Goal: Information Seeking & Learning: Check status

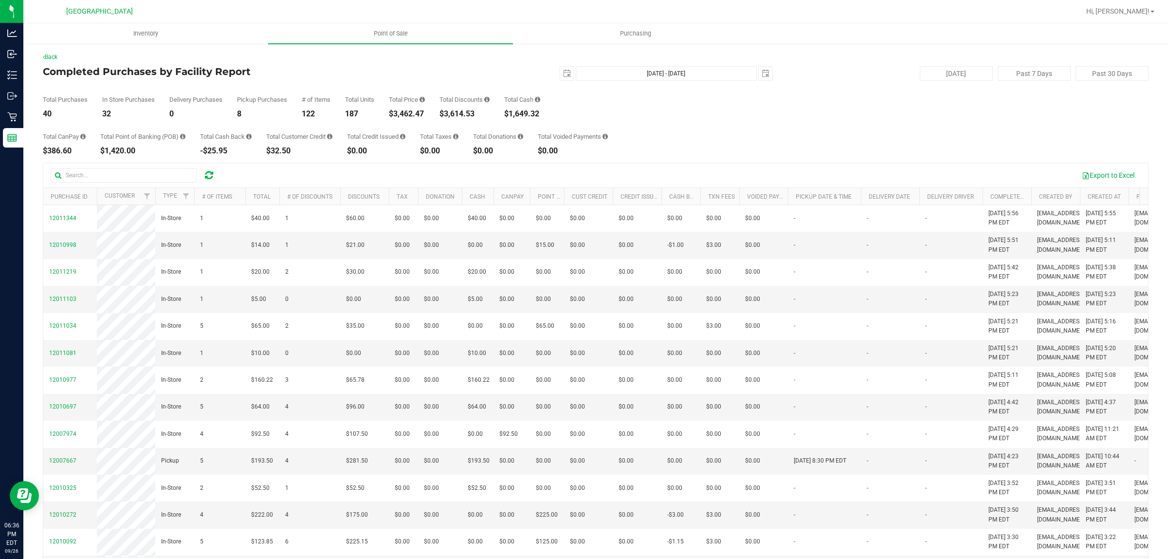
scroll to position [33, 0]
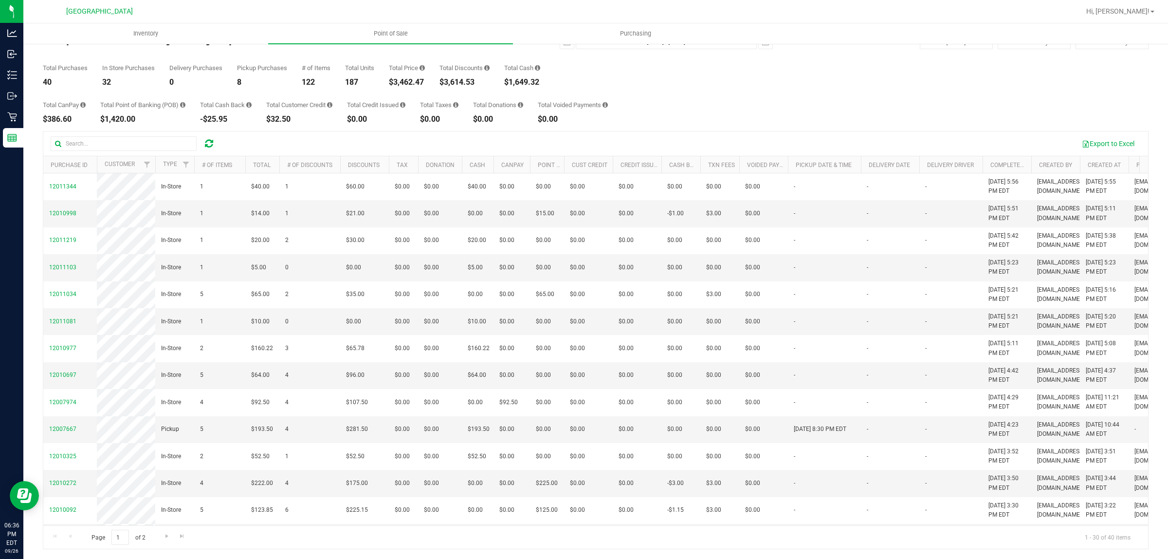
click at [655, 98] on div "Total CanPay $386.60 Total Point of Banking (POB) $1,420.00 Total Cash Back -$2…" at bounding box center [596, 104] width 1106 height 37
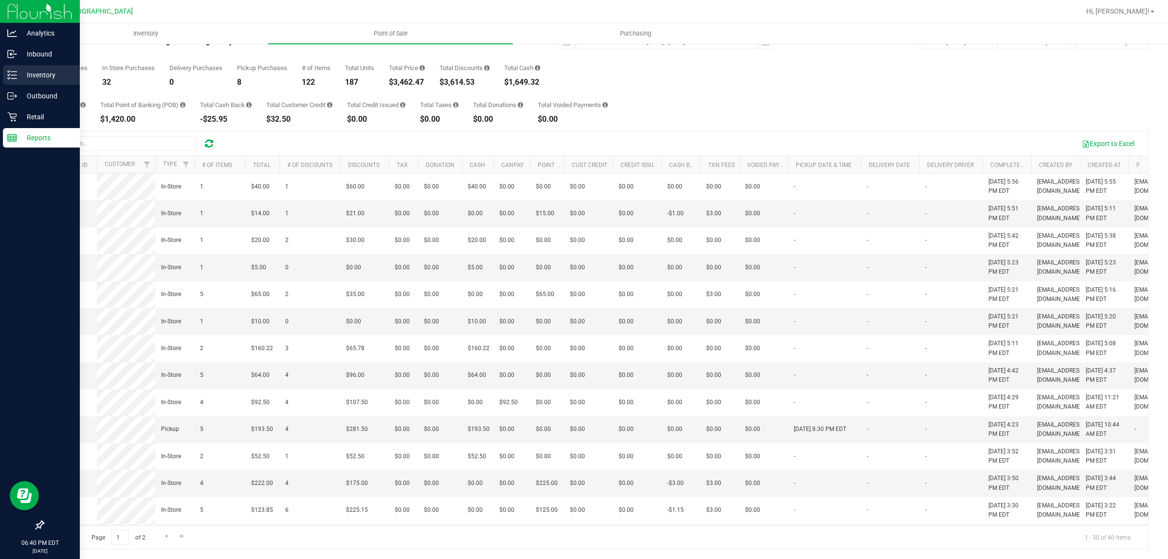
click at [14, 77] on icon at bounding box center [12, 75] width 10 height 10
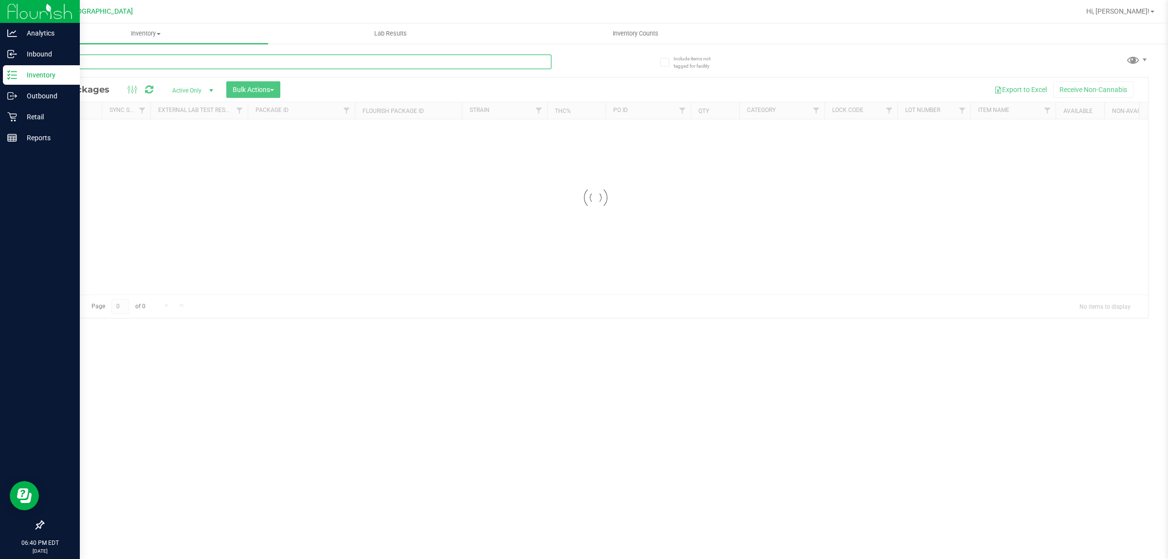
click at [180, 64] on input "text" at bounding box center [297, 62] width 509 height 15
type input "c"
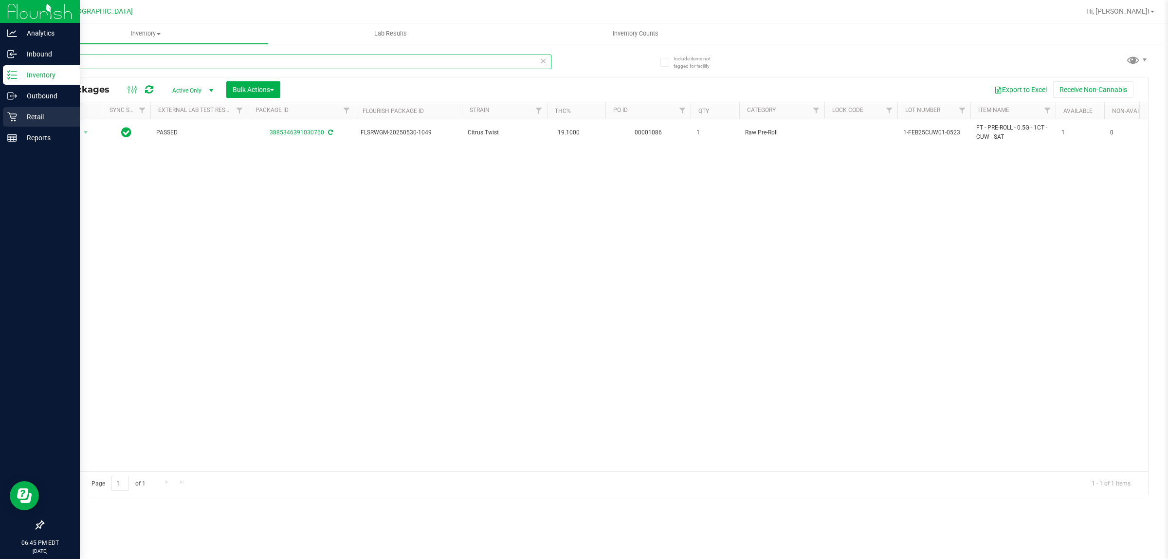
type input "cuw"
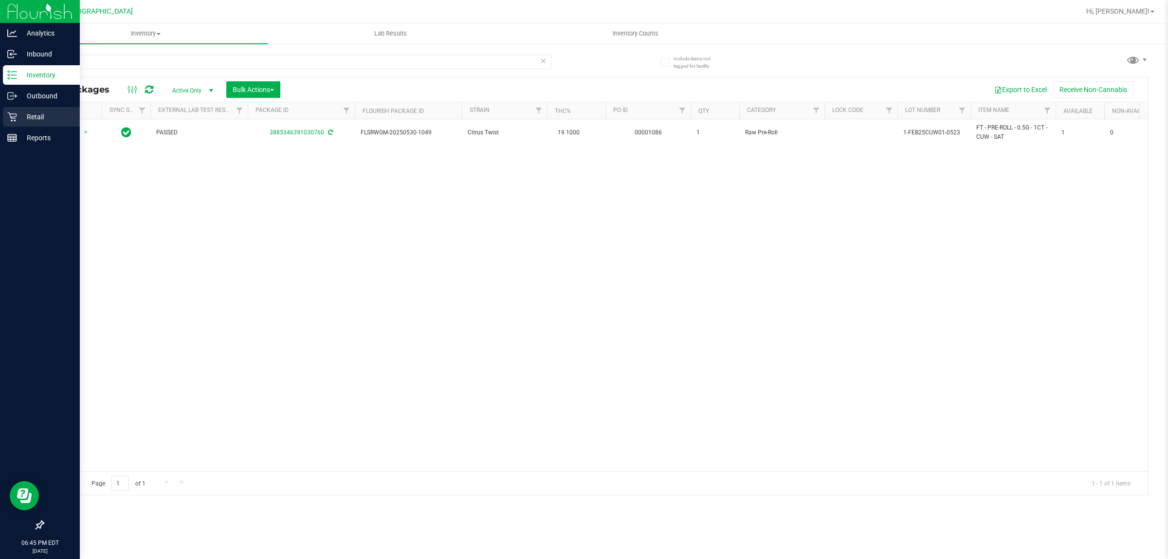
click at [22, 113] on p "Retail" at bounding box center [46, 117] width 58 height 12
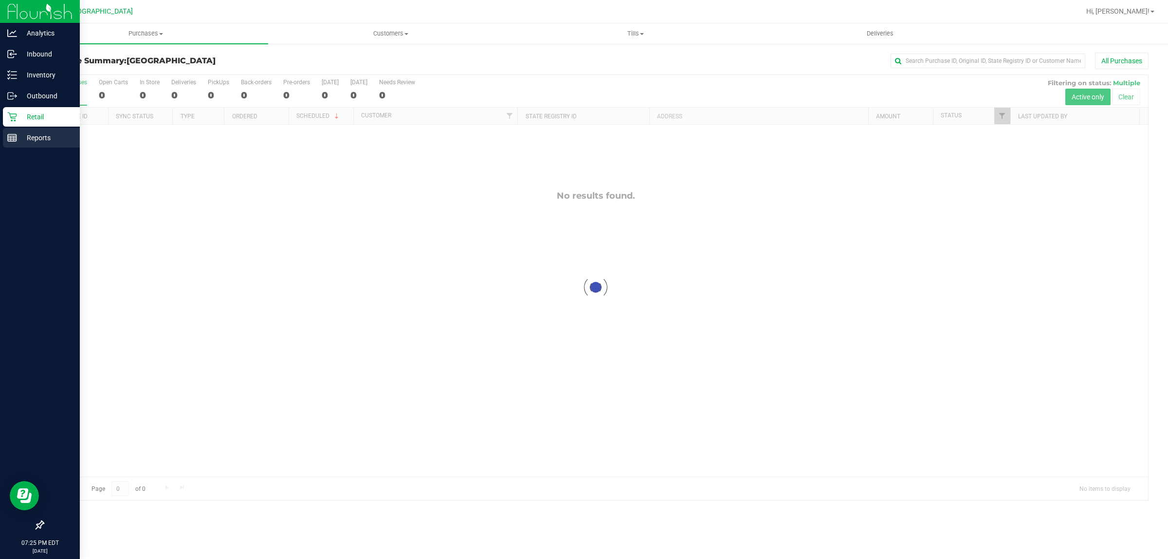
click at [5, 142] on div "Reports" at bounding box center [41, 137] width 77 height 19
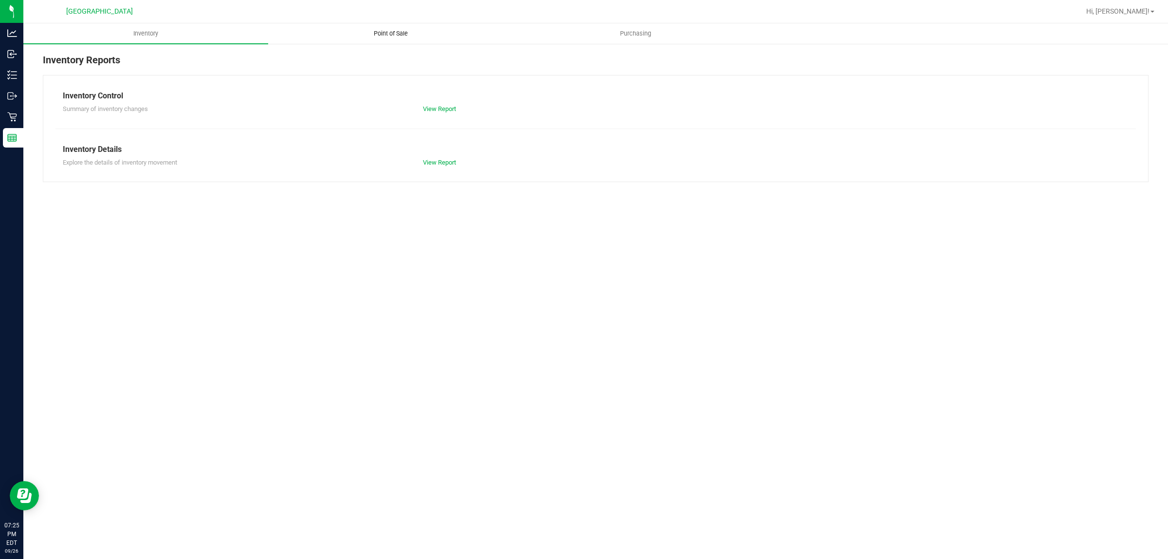
click at [391, 29] on span "Point of Sale" at bounding box center [391, 33] width 60 height 9
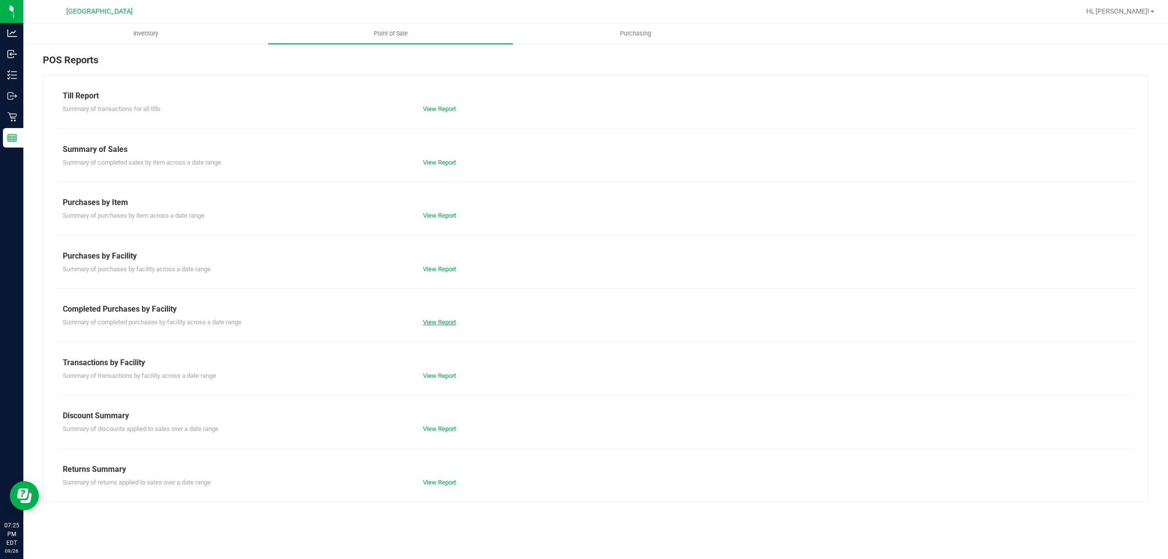
click at [441, 323] on link "View Report" at bounding box center [439, 321] width 33 height 7
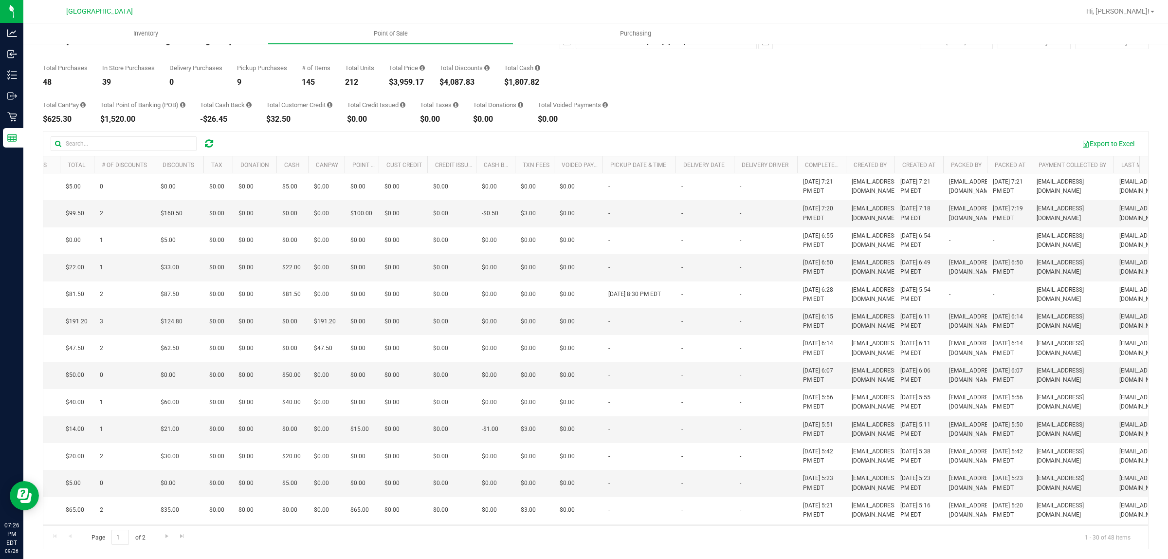
scroll to position [0, 303]
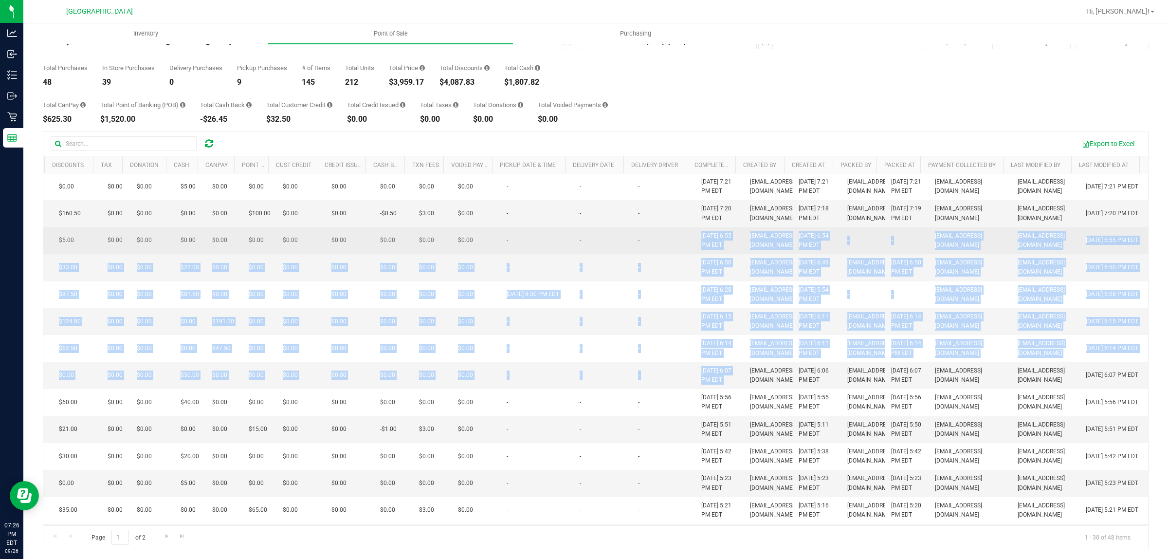
drag, startPoint x: 734, startPoint y: 431, endPoint x: 685, endPoint y: 255, distance: 183.4
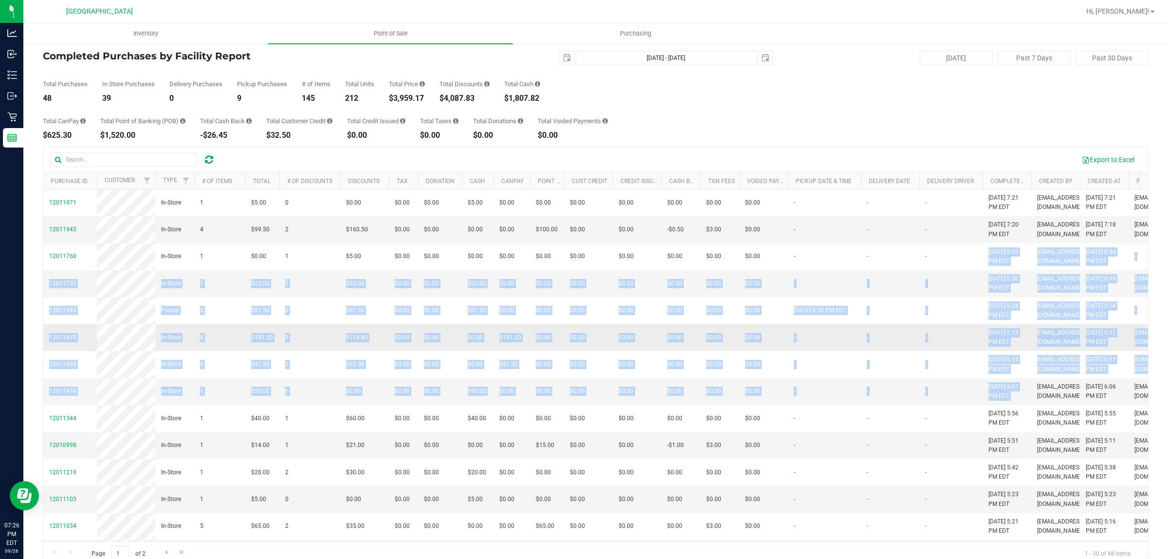
scroll to position [0, 0]
